Goal: Task Accomplishment & Management: Manage account settings

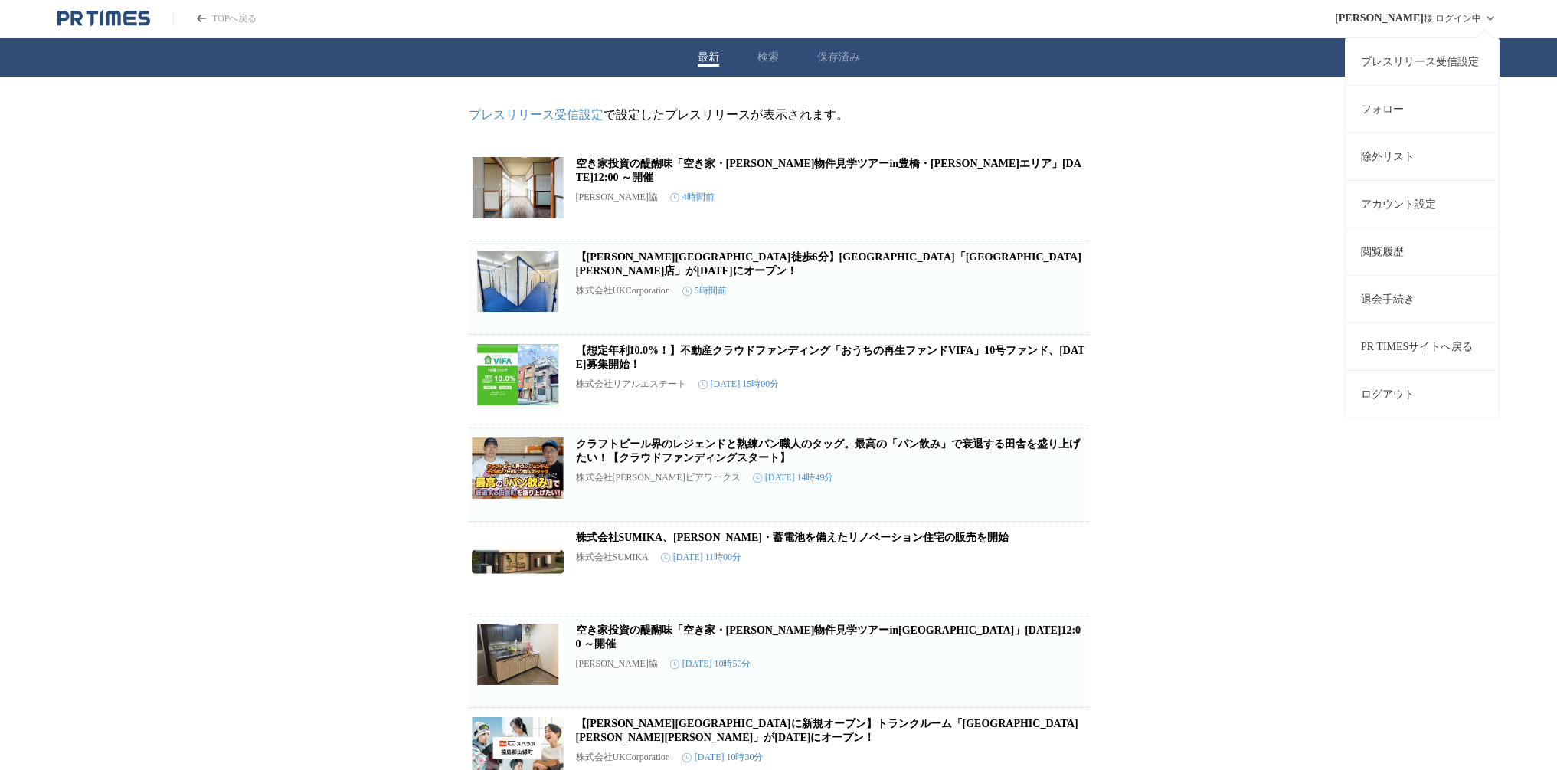
click at [1413, 214] on link "アカウント設定" at bounding box center [1422, 203] width 153 height 47
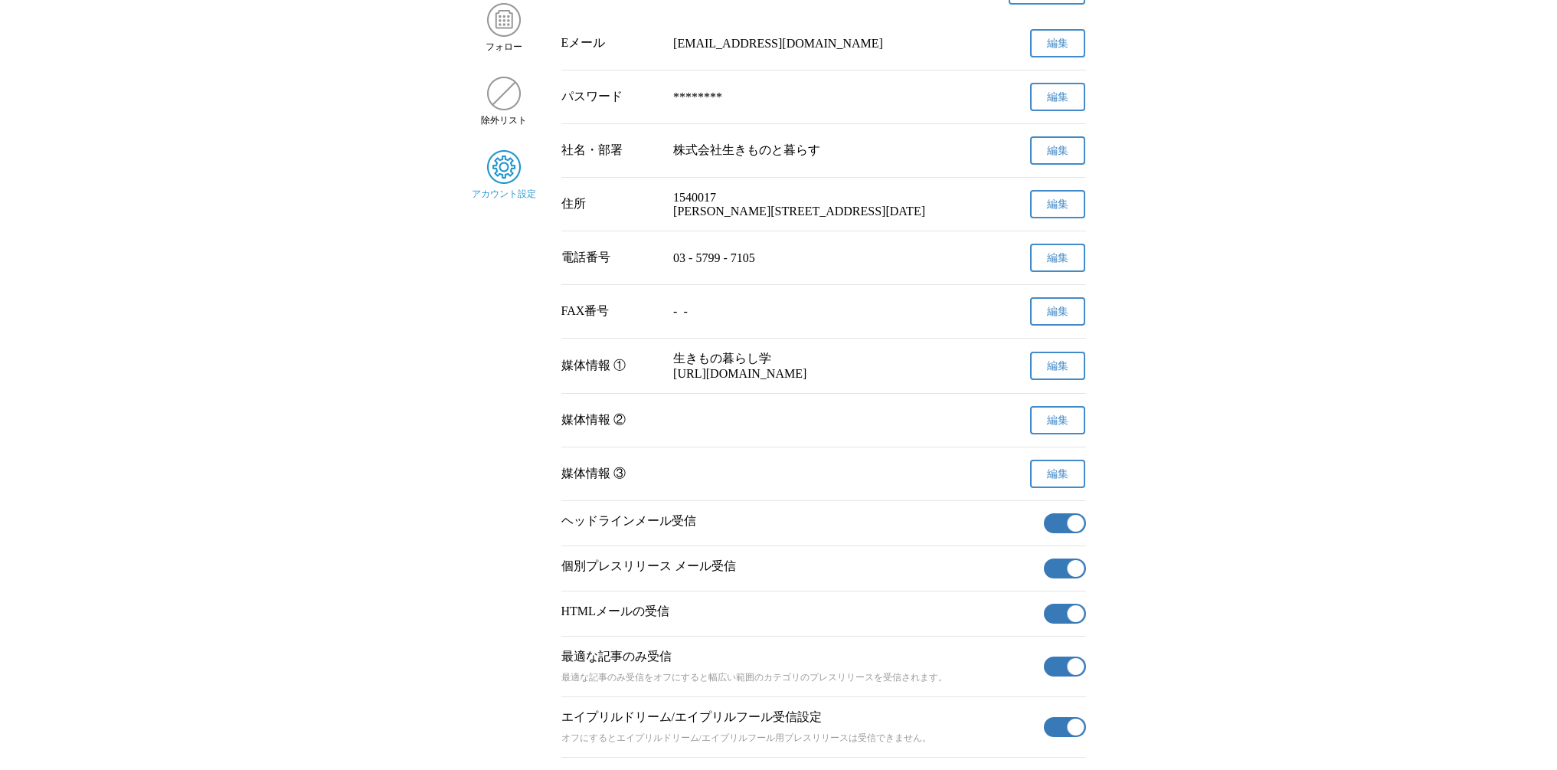
scroll to position [336, 0]
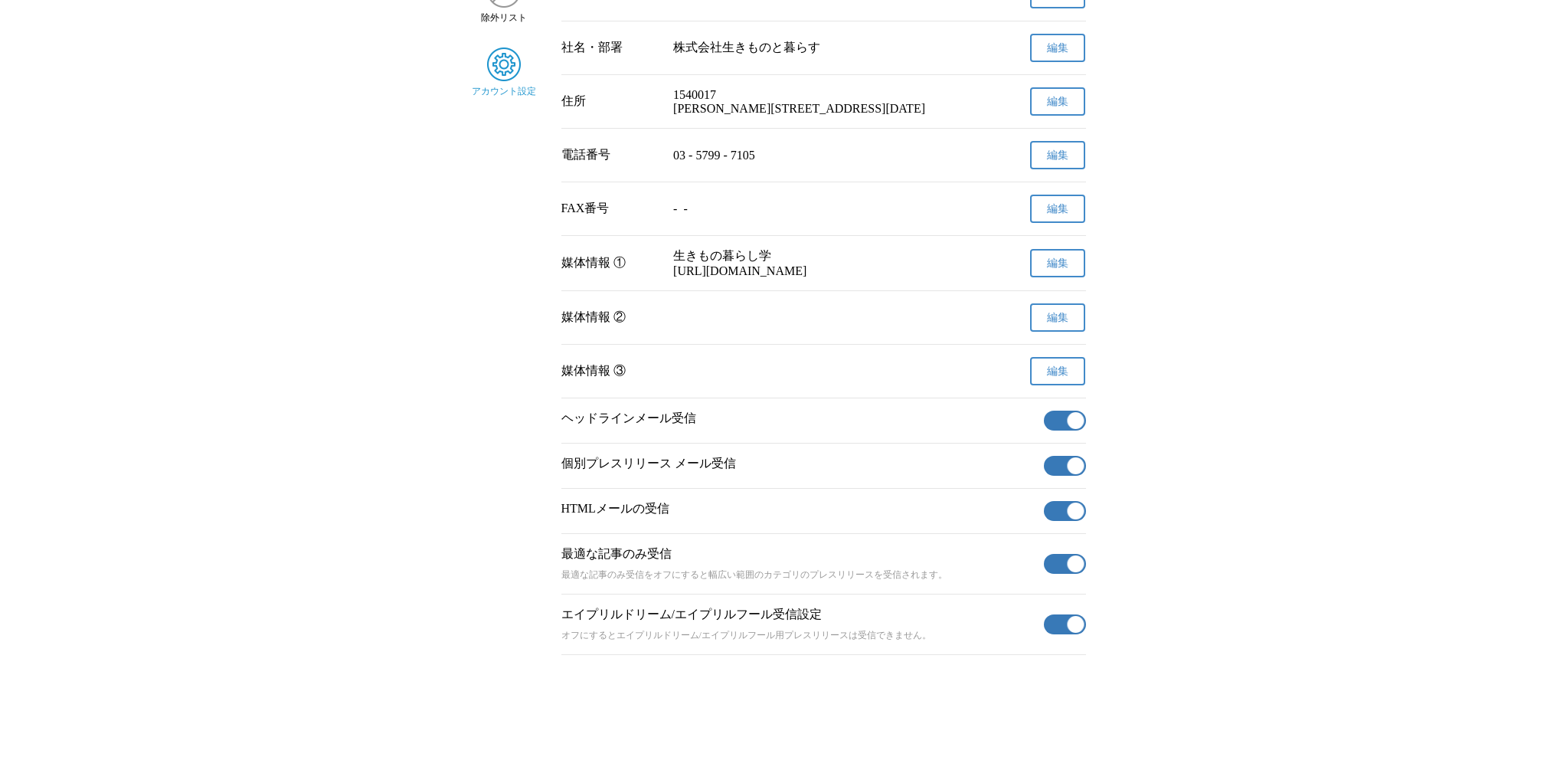
click at [1068, 417] on span "button" at bounding box center [1075, 420] width 17 height 17
click at [1062, 457] on button "有効" at bounding box center [1065, 466] width 42 height 20
click at [1060, 501] on button "有効" at bounding box center [1065, 511] width 42 height 20
click at [1056, 561] on button "有効" at bounding box center [1065, 564] width 42 height 20
click at [1062, 617] on button "有効" at bounding box center [1065, 624] width 42 height 20
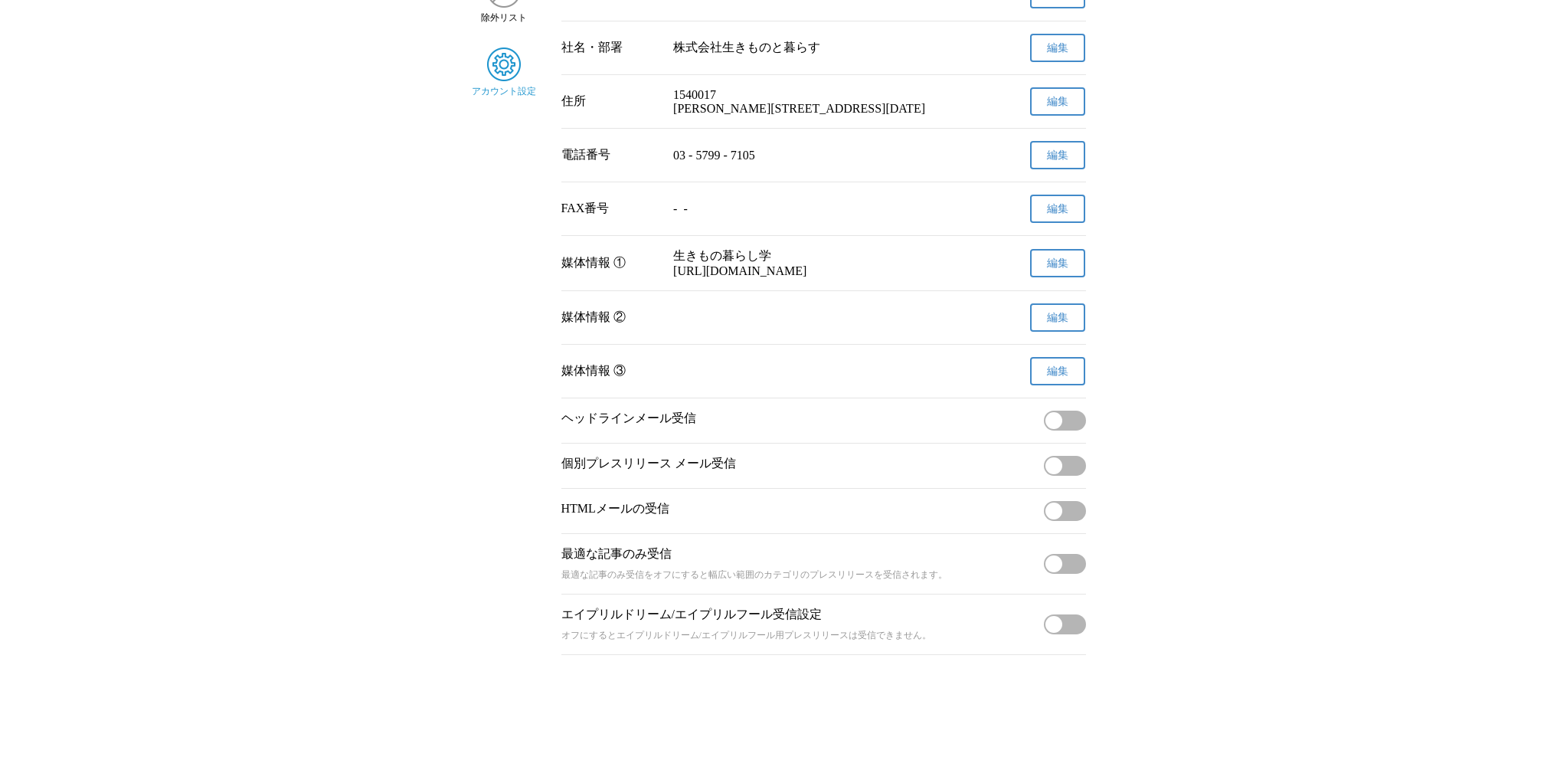
scroll to position [0, 0]
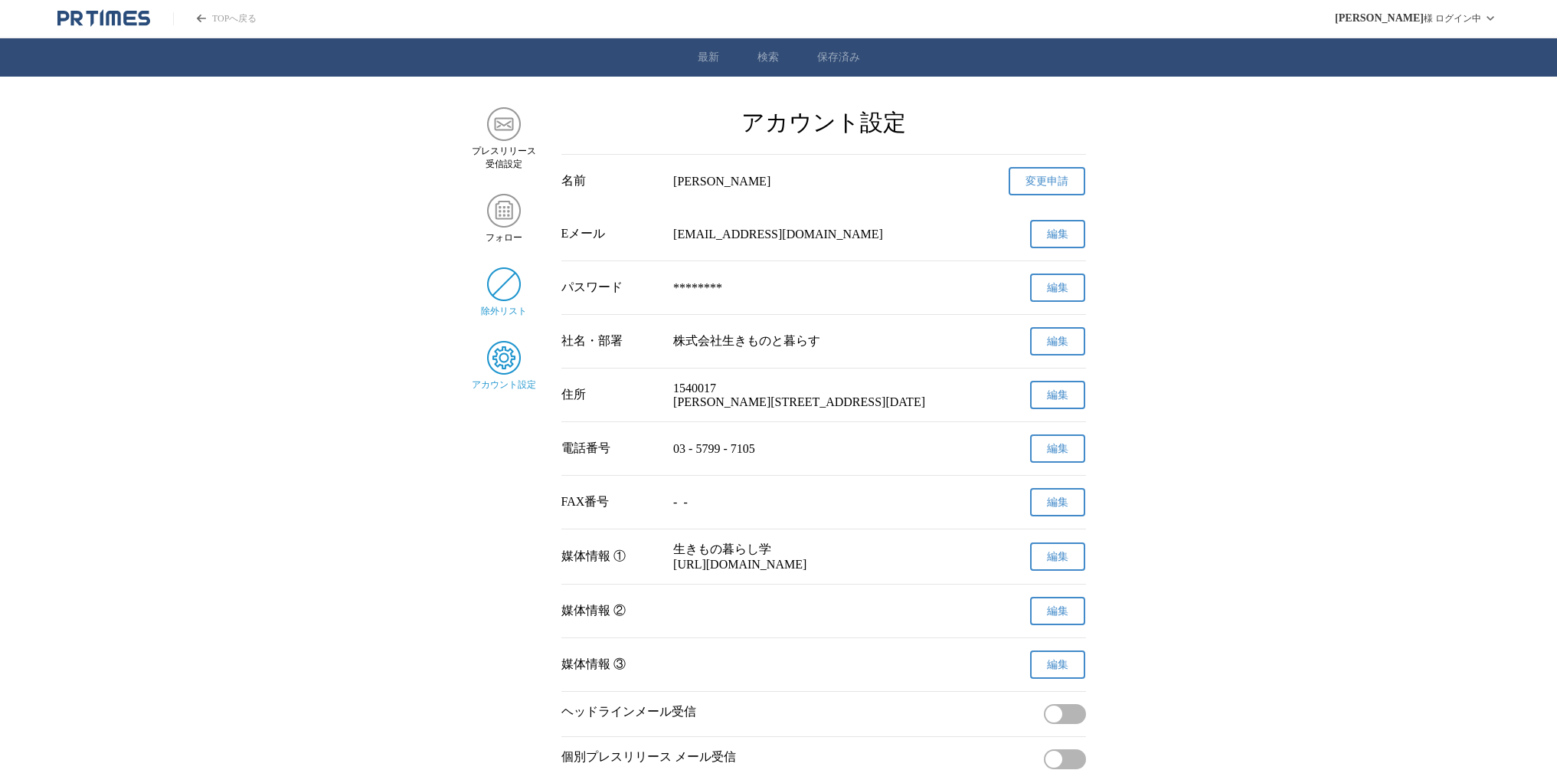
click at [508, 295] on img at bounding box center [504, 284] width 34 height 34
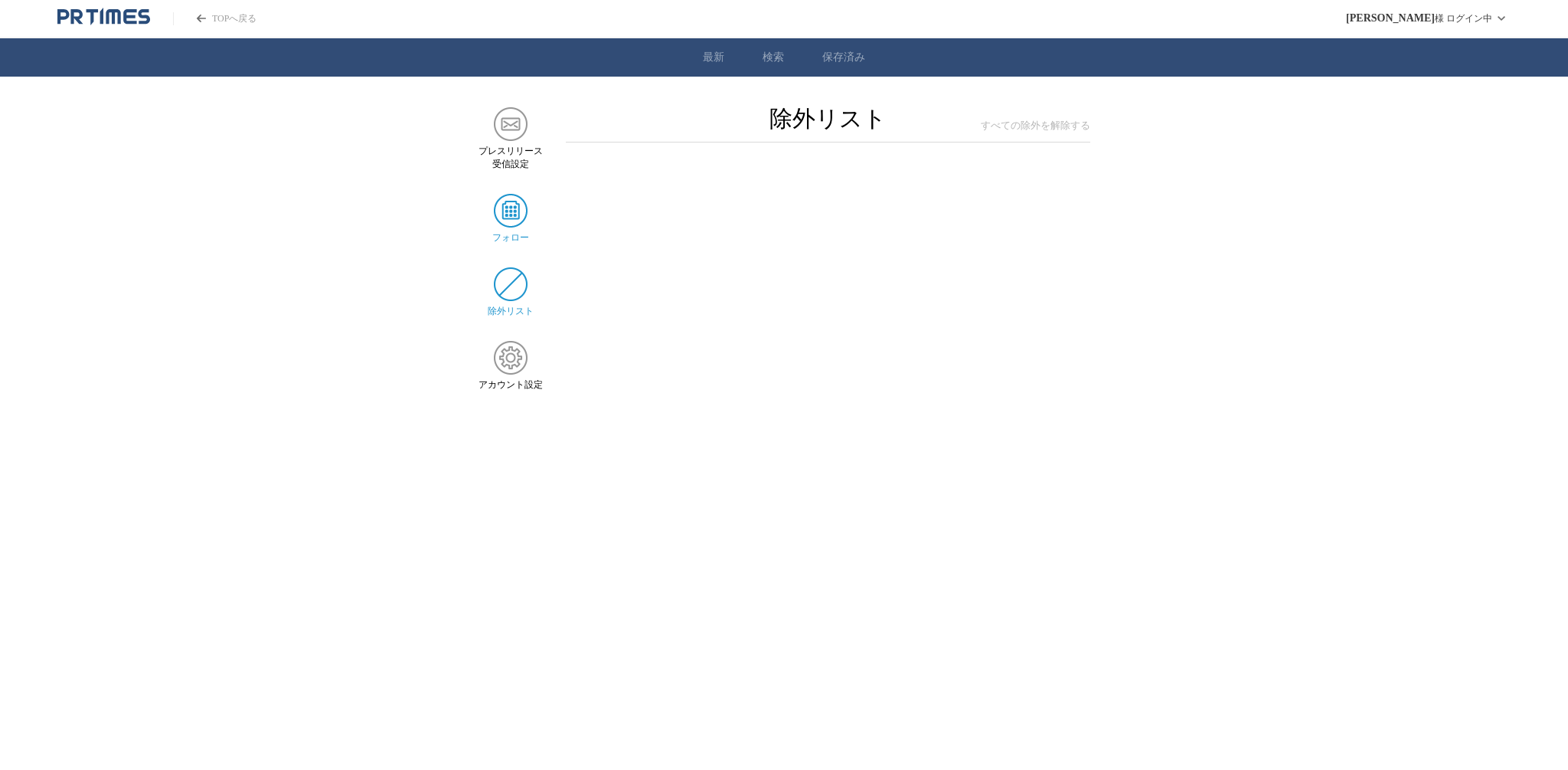
click at [515, 218] on img at bounding box center [511, 211] width 34 height 34
click at [502, 145] on span "プレスリリース 受信設定" at bounding box center [511, 158] width 64 height 26
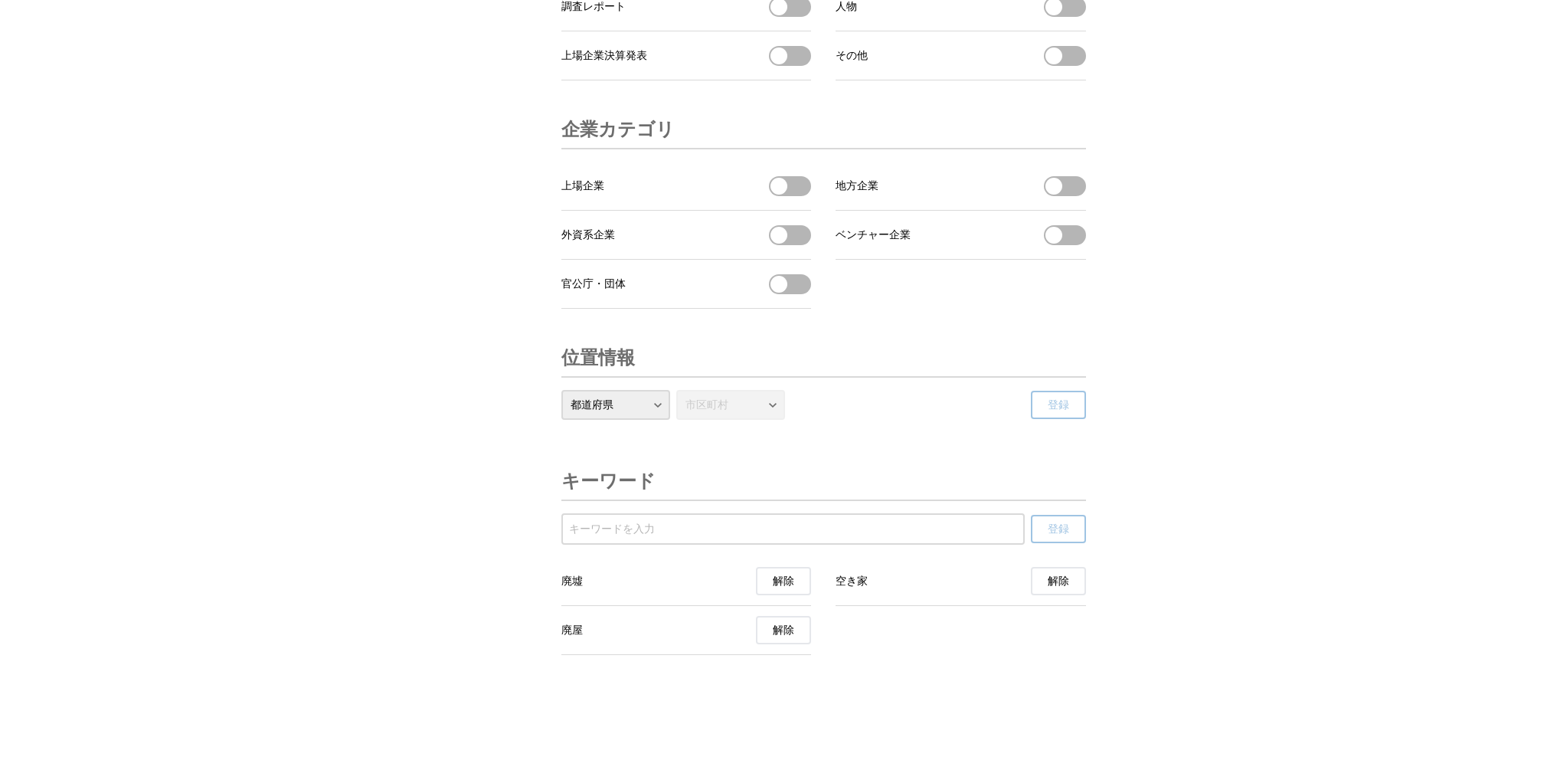
scroll to position [5103, 0]
click at [1052, 583] on span "解除" at bounding box center [1058, 581] width 21 height 14
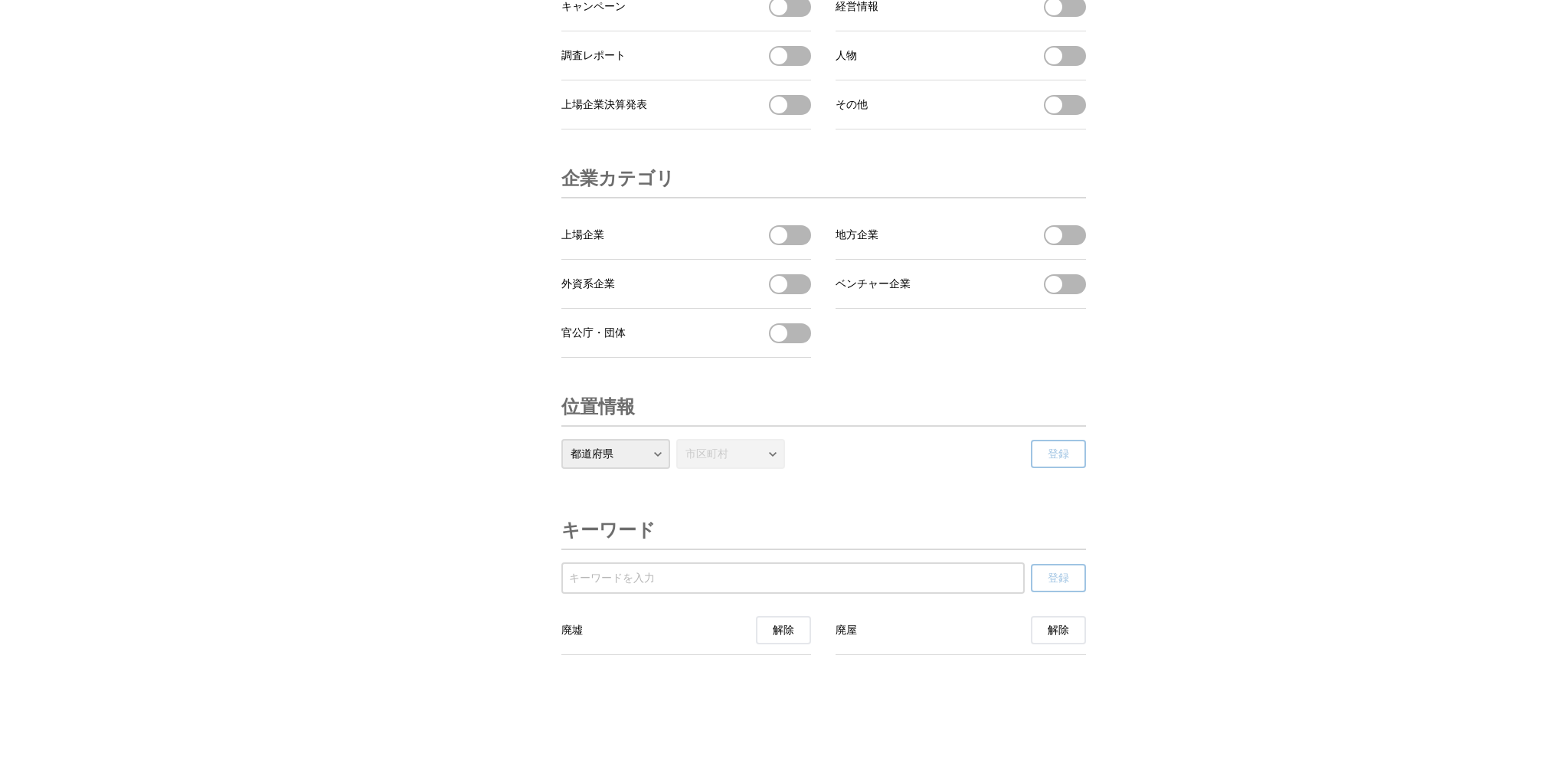
scroll to position [5058, 0]
click at [788, 620] on button "解除" at bounding box center [783, 630] width 55 height 28
click at [796, 627] on button "解除" at bounding box center [783, 630] width 55 height 28
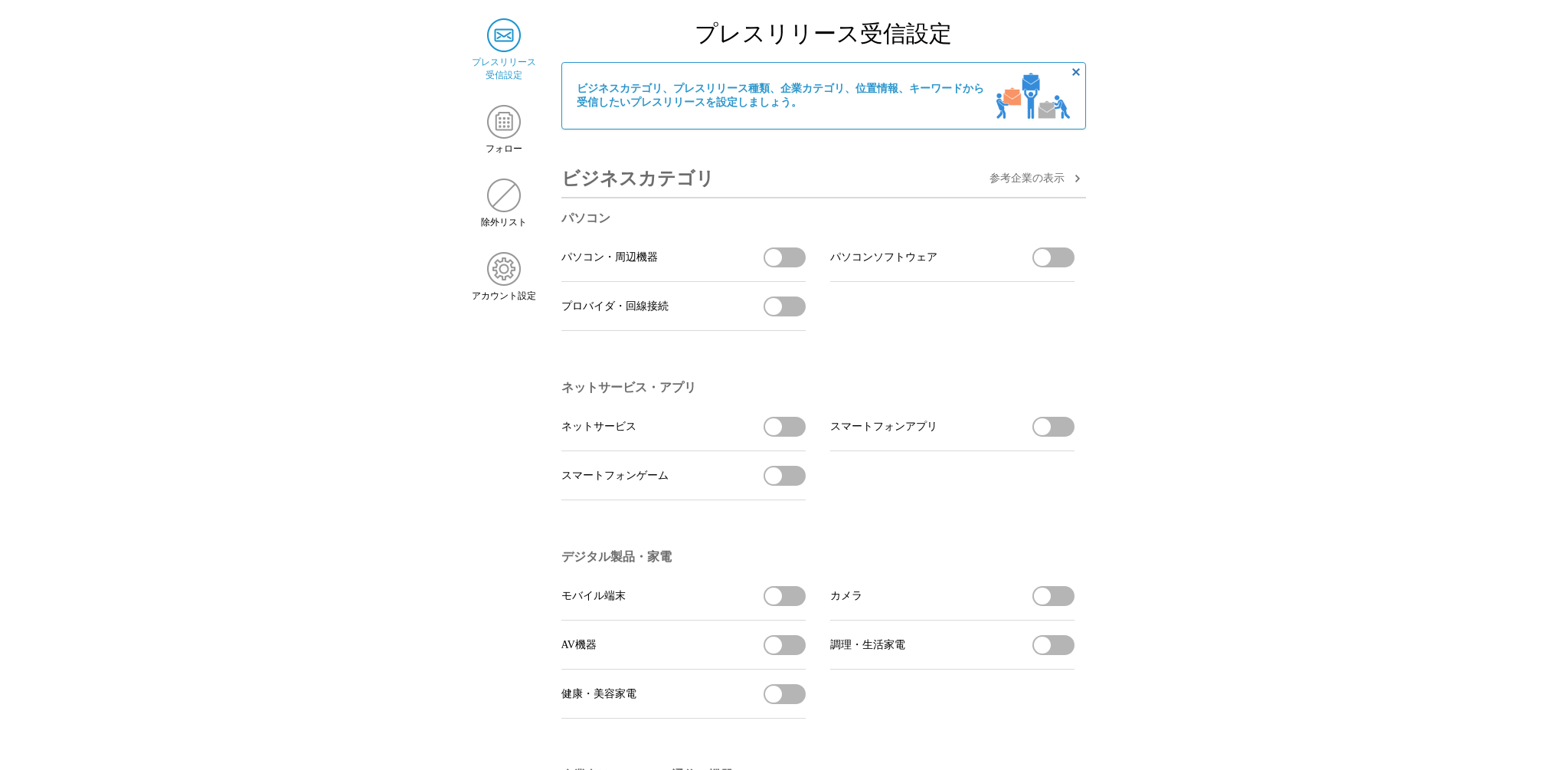
scroll to position [0, 0]
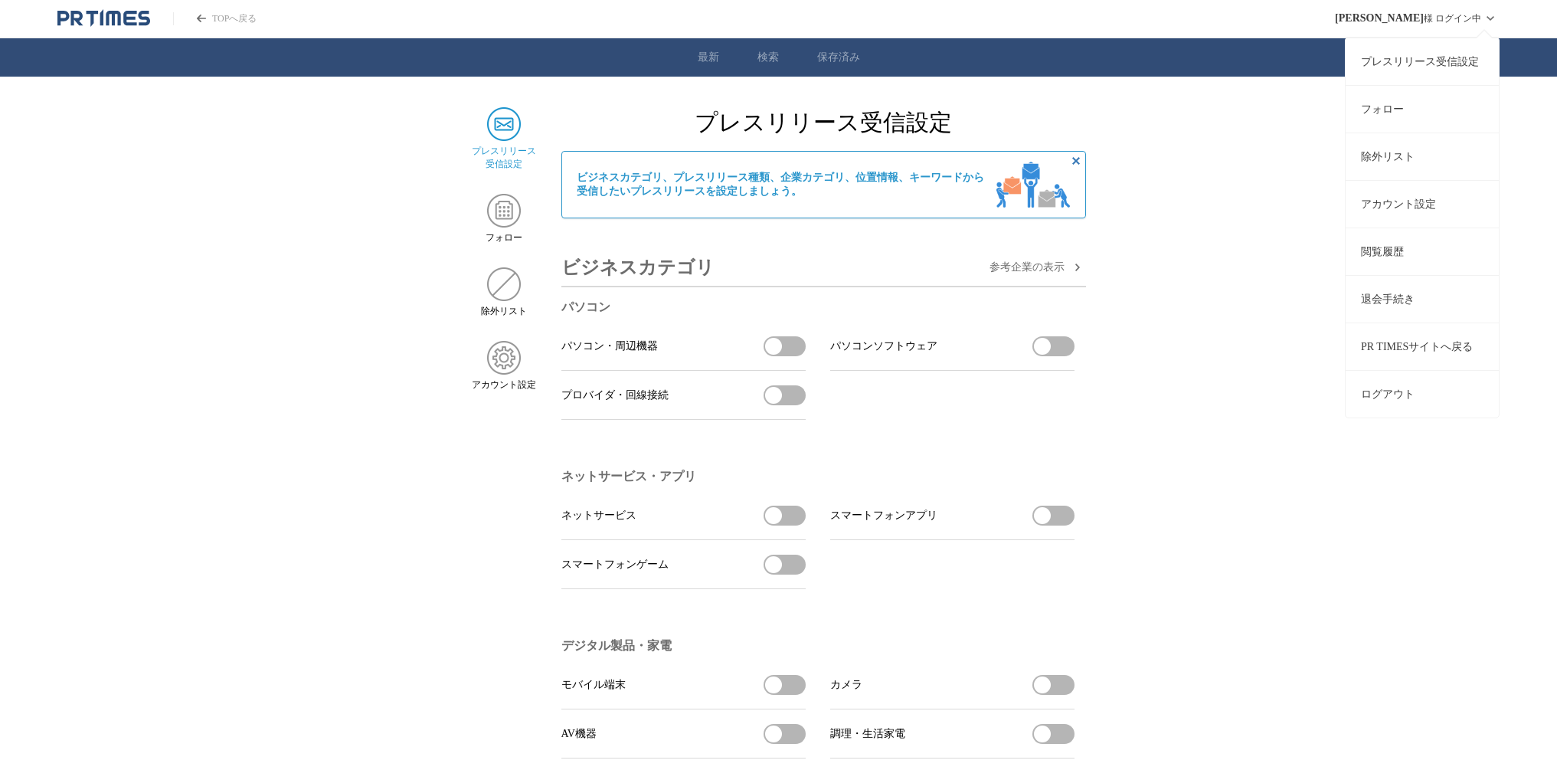
click at [1472, 32] on div "プレスリリース受信設定 フォロー 除外リスト アカウント設定 閲覧履歴 退会手続き PR TIMESサイトへ戻る ログアウト" at bounding box center [1422, 223] width 155 height 389
click at [1395, 377] on button "ログアウト" at bounding box center [1422, 393] width 153 height 47
